Goal: Check status: Check status

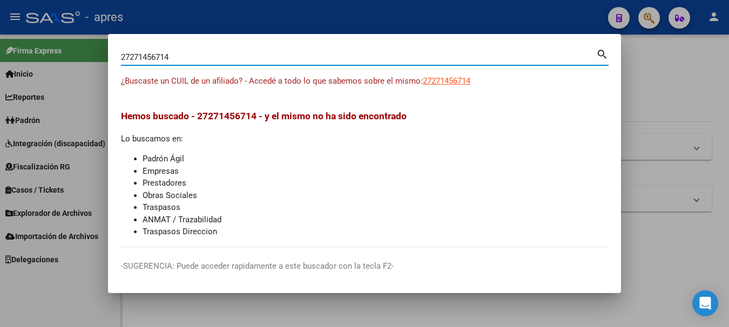
drag, startPoint x: 0, startPoint y: 0, endPoint x: -4, endPoint y: -17, distance: 17.8
click at [0, 0] on html "menu - apres person Firma Express Inicio Calendario SSS Instructivos Contacto O…" at bounding box center [364, 163] width 729 height 327
type input "27316598086"
drag, startPoint x: 181, startPoint y: 55, endPoint x: -4, endPoint y: 52, distance: 185.8
click at [0, 52] on html "menu - apres person Firma Express Inicio Calendario SSS Instructivos Contacto O…" at bounding box center [364, 163] width 729 height 327
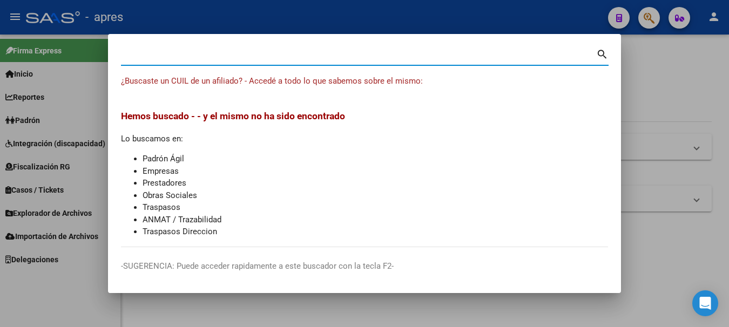
paste input "20314640544"
type input "20314640544"
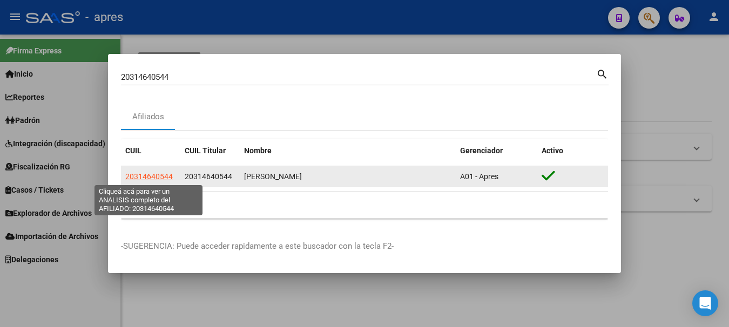
click at [153, 175] on span "20314640544" at bounding box center [149, 176] width 48 height 9
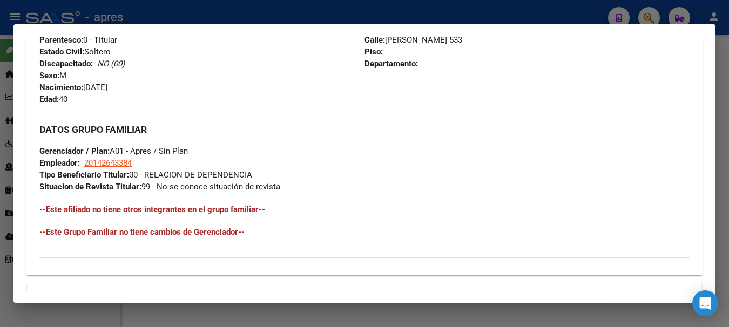
scroll to position [568, 0]
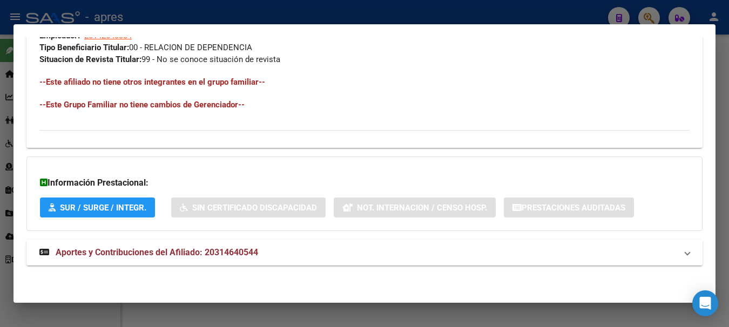
click at [133, 249] on span "Aportes y Contribuciones del Afiliado: 20314640544" at bounding box center [157, 252] width 202 height 10
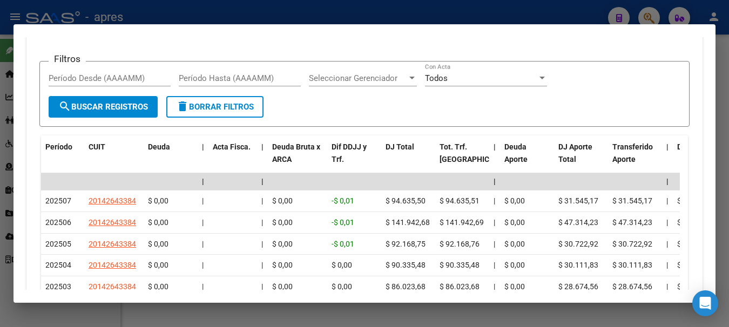
scroll to position [838, 0]
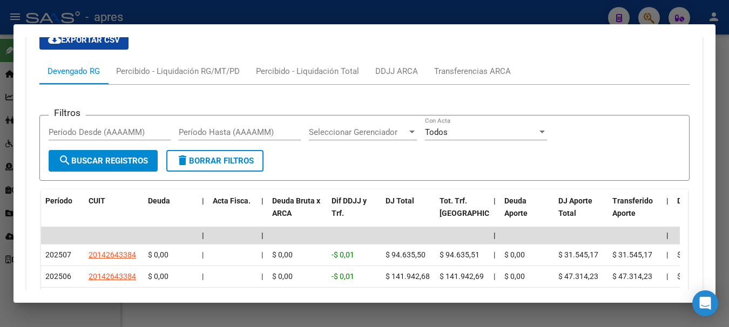
click at [201, 12] on div at bounding box center [364, 163] width 729 height 327
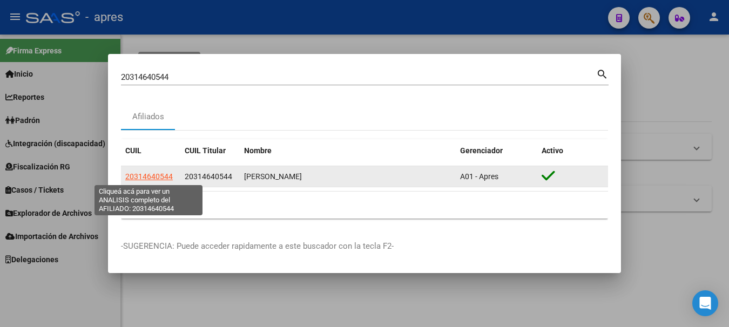
click at [146, 177] on span "20314640544" at bounding box center [149, 176] width 48 height 9
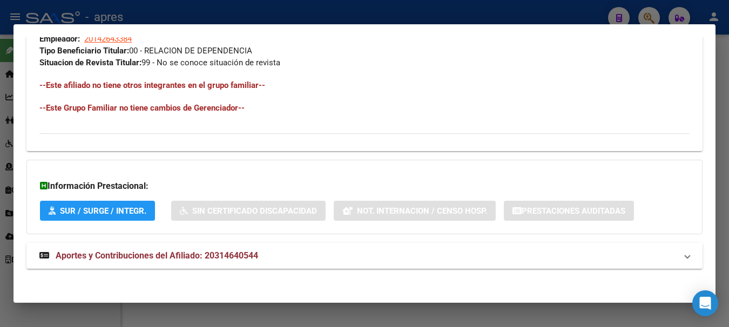
scroll to position [568, 0]
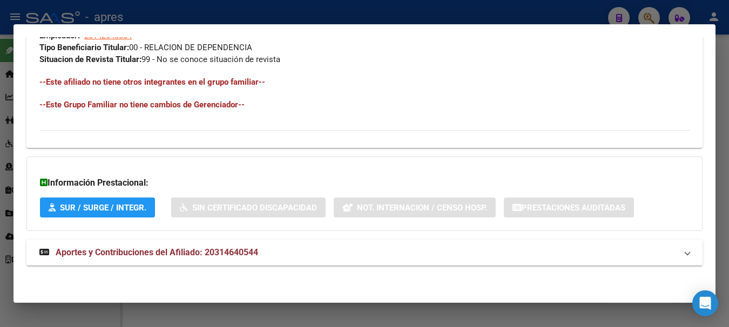
click at [111, 248] on span "Aportes y Contribuciones del Afiliado: 20314640544" at bounding box center [157, 252] width 202 height 10
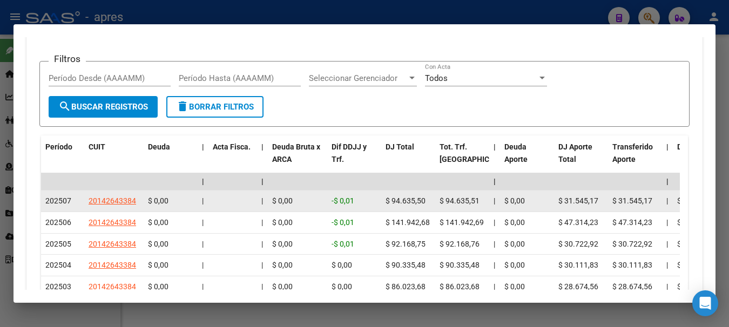
scroll to position [838, 0]
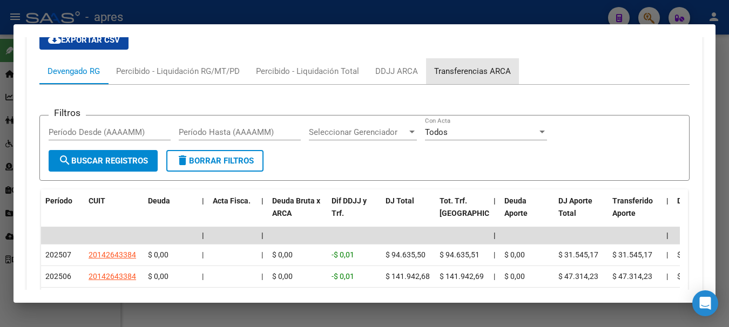
click at [480, 67] on div "Transferencias ARCA" at bounding box center [472, 71] width 77 height 12
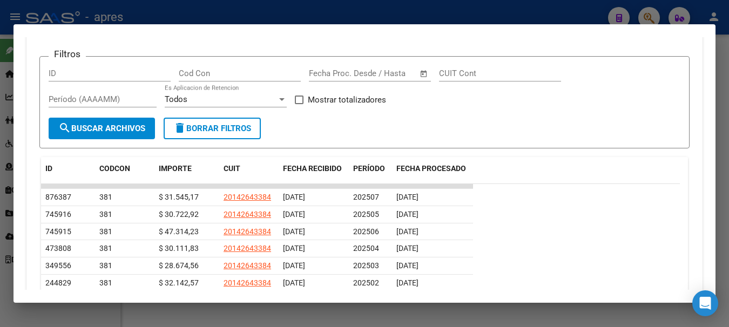
scroll to position [943, 0]
